Goal: Task Accomplishment & Management: Use online tool/utility

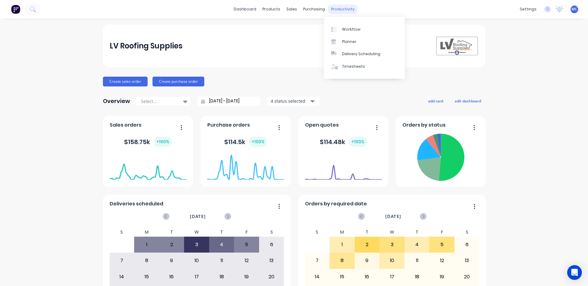
click at [337, 9] on div "productivity" at bounding box center [343, 9] width 30 height 9
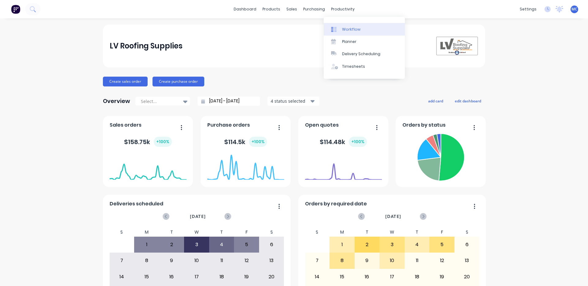
click at [353, 31] on div "Workflow" at bounding box center [351, 30] width 18 height 6
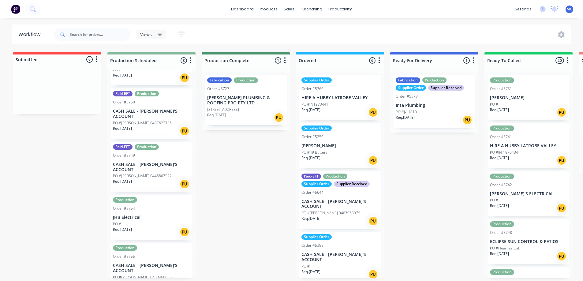
scroll to position [1, 0]
click at [306, 28] on div "Sales Orders" at bounding box center [311, 31] width 25 height 6
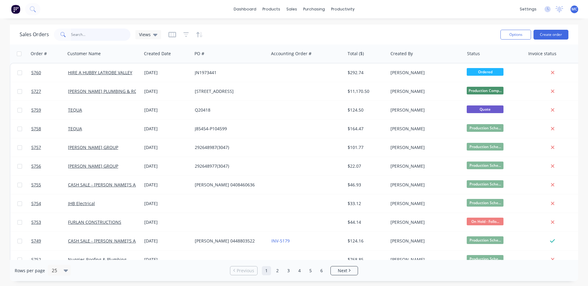
click at [106, 36] on input "text" at bounding box center [101, 34] width 60 height 12
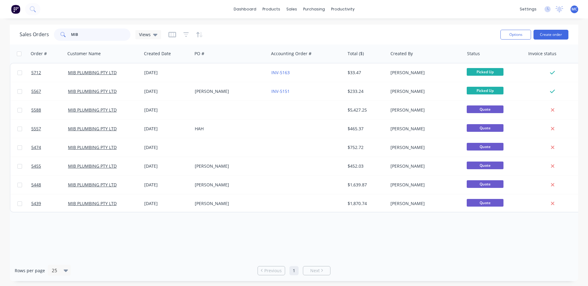
type input "MIB"
click at [548, 31] on button "Create order" at bounding box center [550, 35] width 35 height 10
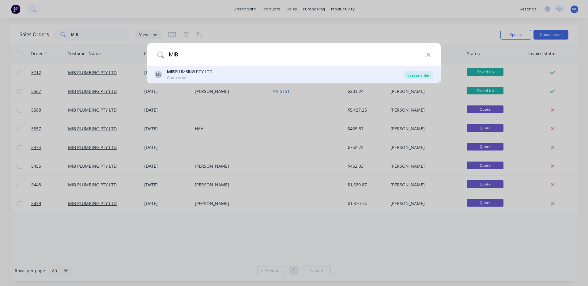
type input "MIB"
click at [423, 74] on div "Create order" at bounding box center [419, 75] width 30 height 9
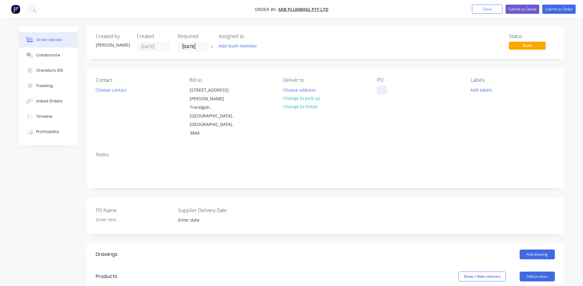
click at [382, 88] on div at bounding box center [382, 89] width 10 height 9
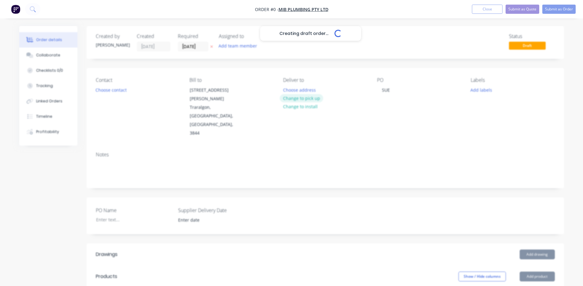
click at [291, 97] on div "Creating draft order... Loading... Order details Collaborate Checklists 0/0 Tra…" at bounding box center [291, 245] width 557 height 438
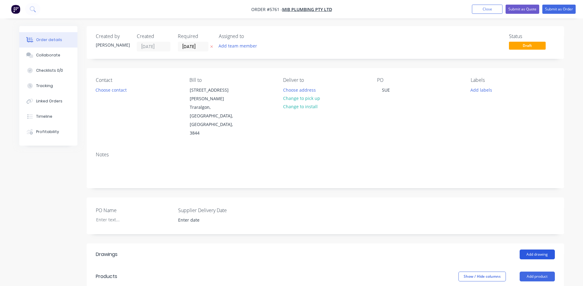
click at [542, 249] on button "Add drawing" at bounding box center [537, 254] width 35 height 10
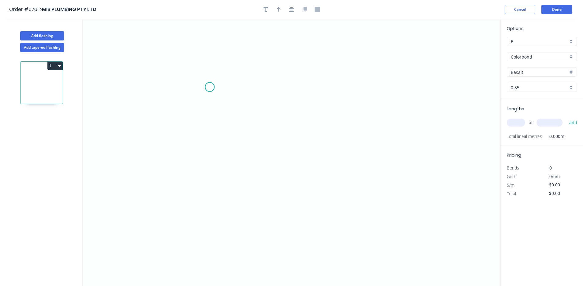
click at [210, 87] on icon "0" at bounding box center [292, 152] width 418 height 267
click at [212, 186] on icon "0" at bounding box center [292, 152] width 418 height 267
click at [291, 185] on icon "0 ?" at bounding box center [292, 152] width 418 height 267
click at [290, 156] on icon "0 ? ?" at bounding box center [292, 152] width 418 height 267
click at [290, 156] on circle at bounding box center [290, 155] width 9 height 9
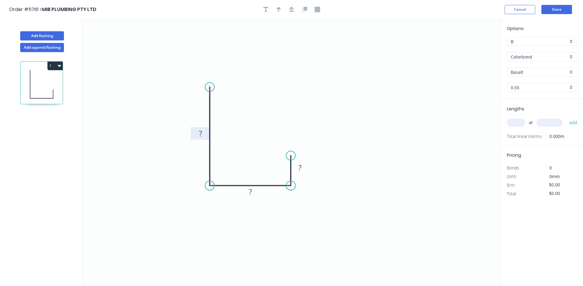
click at [199, 132] on tspan "?" at bounding box center [200, 133] width 3 height 10
type input "$11.78"
click at [569, 54] on div "Colorbond" at bounding box center [542, 56] width 70 height 9
click at [484, 77] on icon "0 150 40 20" at bounding box center [292, 152] width 418 height 267
click at [531, 73] on input "Basalt" at bounding box center [539, 72] width 57 height 6
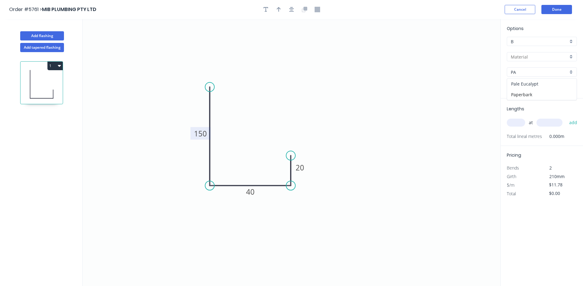
click at [539, 86] on div "Pale Eucalypt" at bounding box center [542, 83] width 70 height 11
type input "Pale Eucalypt"
click at [514, 122] on input "text" at bounding box center [516, 122] width 18 height 8
type input "1"
type input "500"
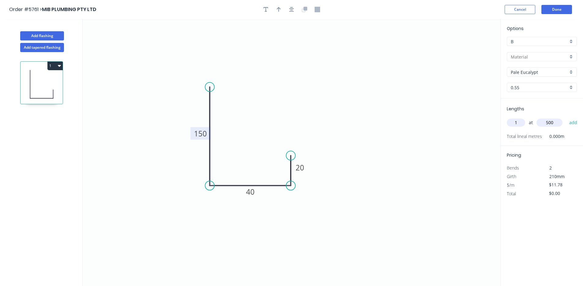
click at [566, 117] on button "add" at bounding box center [573, 122] width 14 height 10
type input "$11.78"
click at [279, 12] on button "button" at bounding box center [278, 9] width 9 height 9
drag, startPoint x: 470, startPoint y: 47, endPoint x: 176, endPoint y: 206, distance: 333.9
click at [176, 206] on icon at bounding box center [176, 199] width 6 height 20
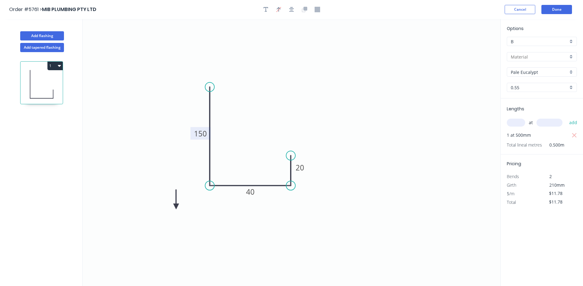
click at [176, 206] on icon at bounding box center [176, 199] width 6 height 20
click at [176, 206] on icon at bounding box center [181, 201] width 18 height 18
click at [176, 206] on icon at bounding box center [183, 206] width 20 height 6
click at [176, 206] on icon at bounding box center [181, 211] width 18 height 18
click at [176, 206] on icon at bounding box center [176, 213] width 6 height 20
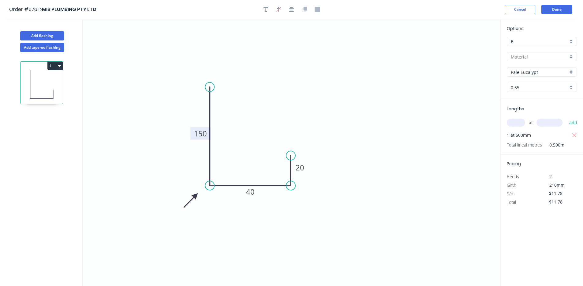
drag, startPoint x: 176, startPoint y: 206, endPoint x: 199, endPoint y: 194, distance: 26.2
click at [199, 194] on icon at bounding box center [191, 200] width 18 height 18
click at [561, 9] on button "Done" at bounding box center [557, 9] width 31 height 9
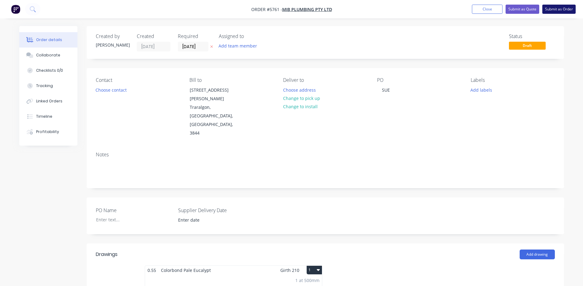
click at [562, 8] on button "Submit as Order" at bounding box center [559, 9] width 33 height 9
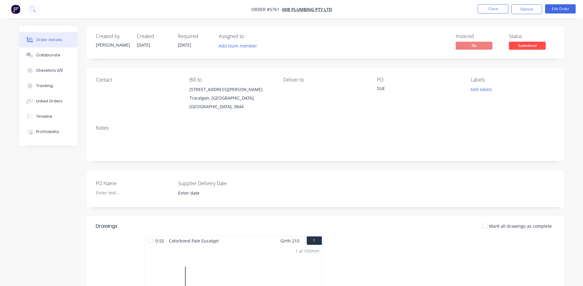
click at [526, 3] on nav "Order #5761 - MIB PLUMBING PTY LTD Close Options Edit Order" at bounding box center [291, 9] width 583 height 18
click at [526, 5] on button "Options" at bounding box center [527, 9] width 31 height 10
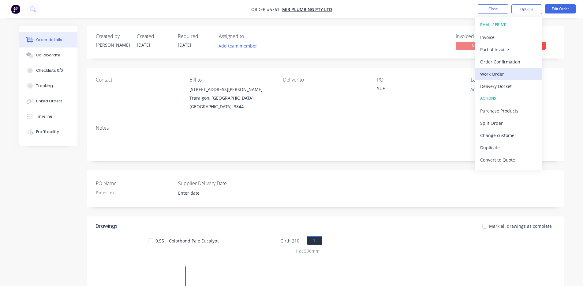
click at [499, 71] on div "Work Order" at bounding box center [508, 74] width 56 height 9
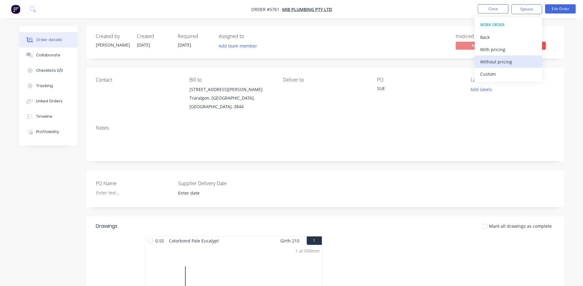
click at [500, 62] on div "Without pricing" at bounding box center [508, 61] width 56 height 9
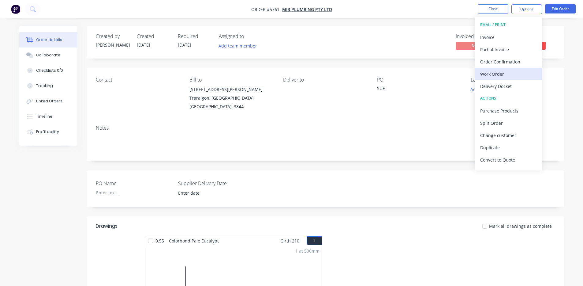
click at [500, 74] on div "Work Order" at bounding box center [508, 74] width 56 height 9
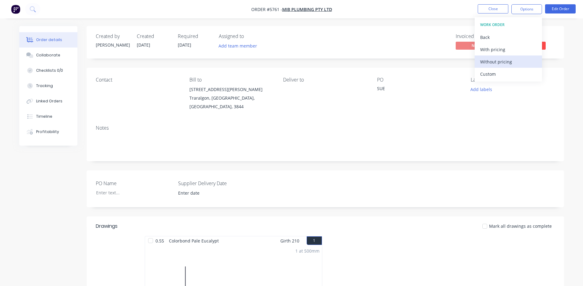
click at [501, 64] on div "Without pricing" at bounding box center [508, 61] width 56 height 9
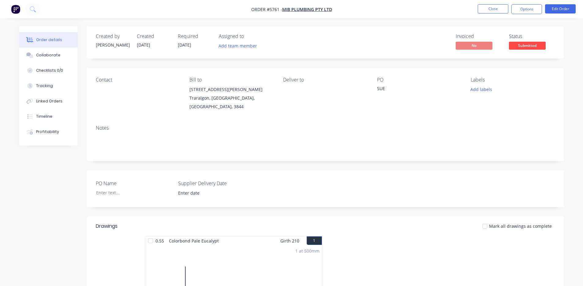
click at [381, 43] on div "Invoiced No Status Submitted" at bounding box center [417, 42] width 275 height 18
click at [530, 44] on span "Submitted" at bounding box center [527, 46] width 37 height 8
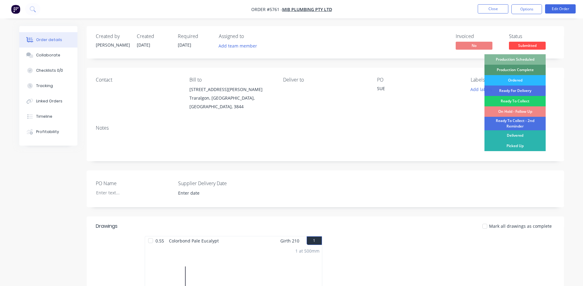
click at [516, 57] on div "Production Scheduled" at bounding box center [515, 59] width 61 height 10
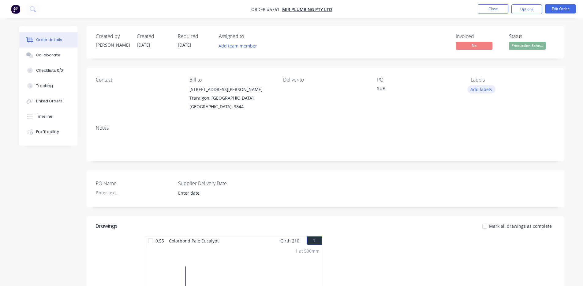
click at [479, 90] on button "Add labels" at bounding box center [482, 89] width 28 height 8
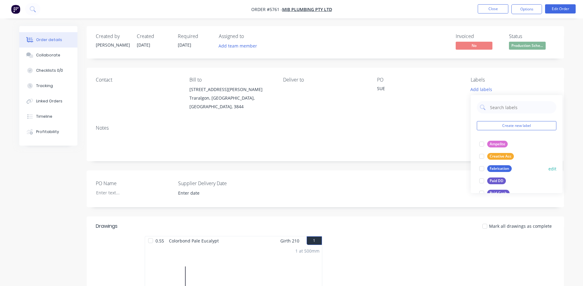
click at [482, 169] on div at bounding box center [482, 168] width 12 height 12
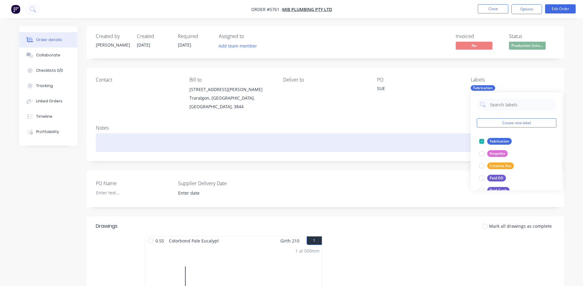
click at [414, 134] on div at bounding box center [325, 142] width 459 height 19
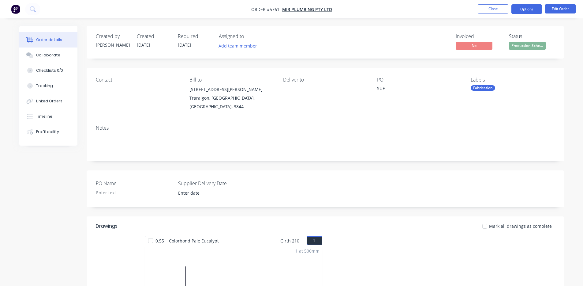
click at [530, 8] on button "Options" at bounding box center [527, 9] width 31 height 10
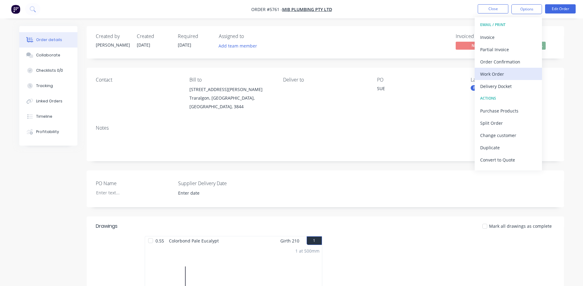
click at [499, 73] on div "Work Order" at bounding box center [508, 74] width 56 height 9
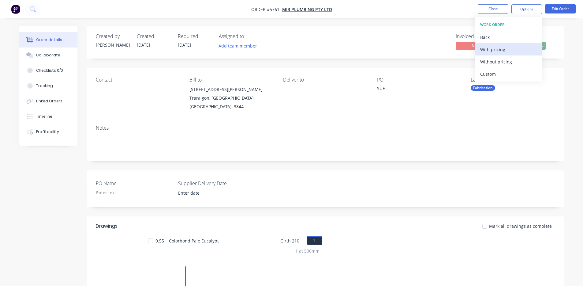
click at [501, 50] on div "With pricing" at bounding box center [508, 49] width 56 height 9
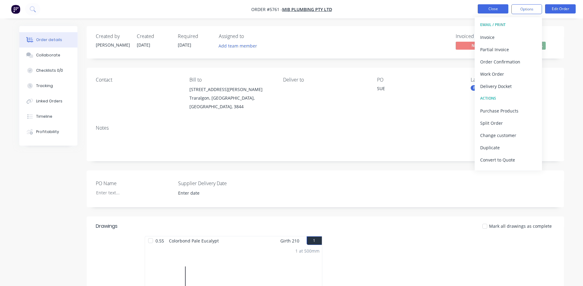
click at [484, 8] on button "Close" at bounding box center [493, 8] width 31 height 9
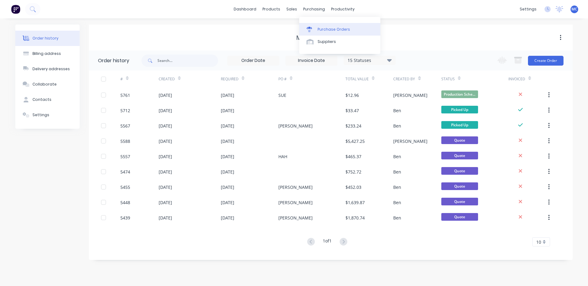
click at [330, 28] on div "Purchase Orders" at bounding box center [334, 30] width 32 height 6
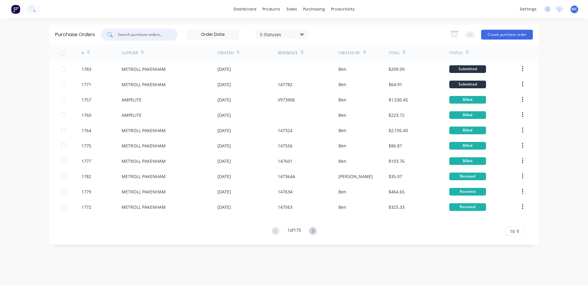
click at [143, 34] on input "text" at bounding box center [142, 35] width 51 height 6
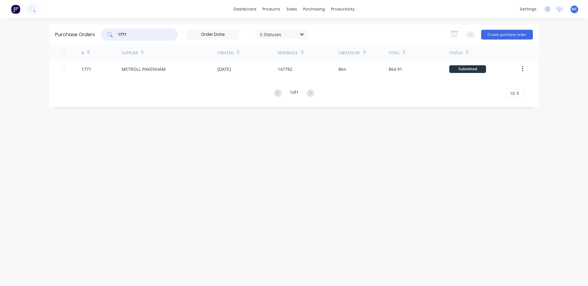
type input "1771"
